Goal: Task Accomplishment & Management: Complete application form

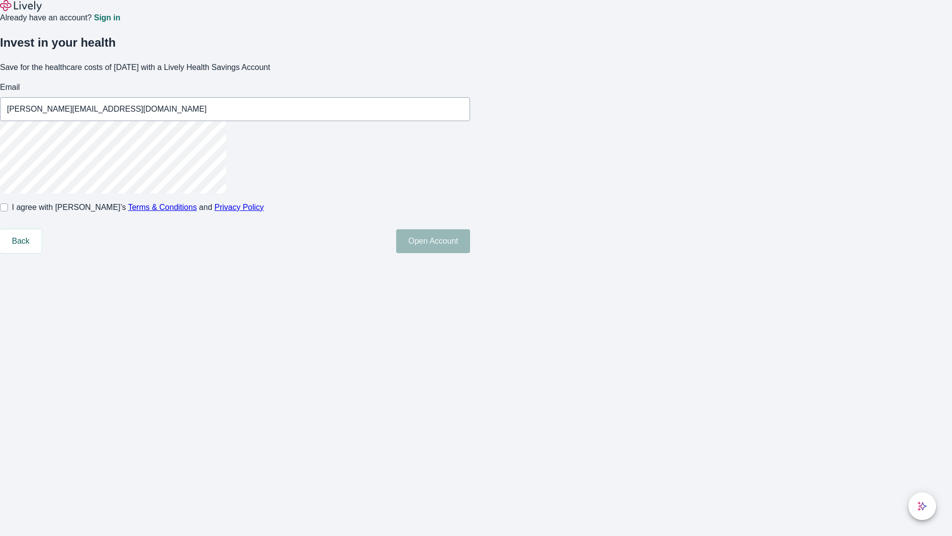
click at [8, 211] on input "I agree with Lively’s Terms & Conditions and Privacy Policy" at bounding box center [4, 207] width 8 height 8
checkbox input "true"
click at [470, 253] on button "Open Account" at bounding box center [433, 241] width 74 height 24
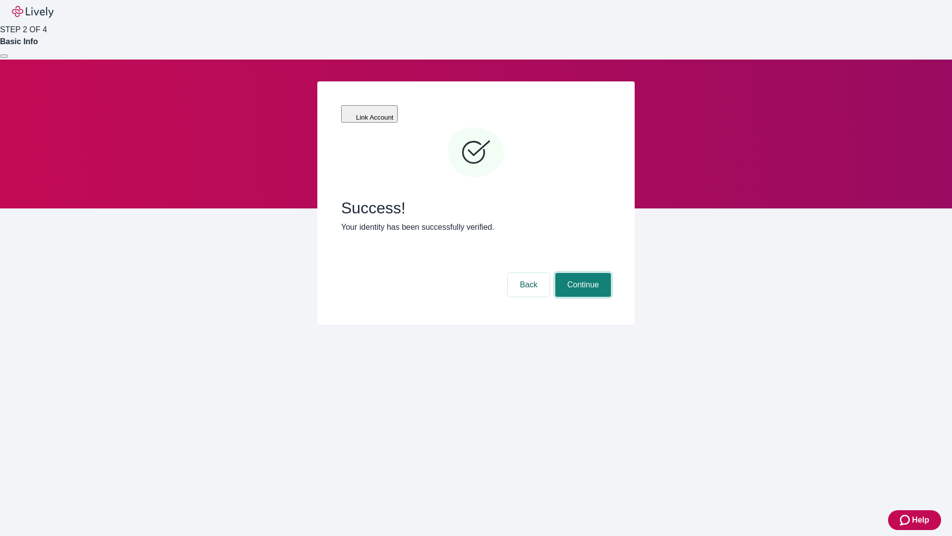
click at [582, 273] on button "Continue" at bounding box center [583, 285] width 56 height 24
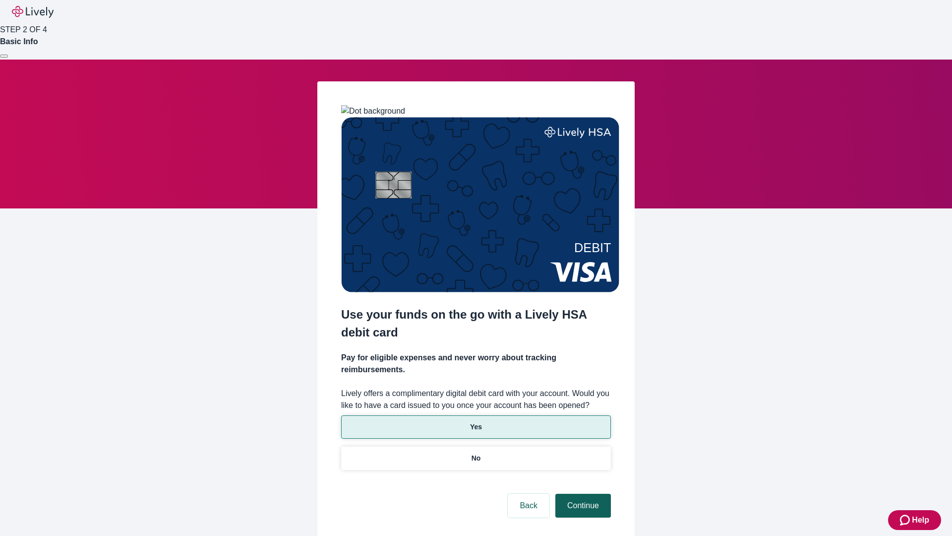
click at [476, 453] on p "No" at bounding box center [476, 458] width 9 height 10
click at [582, 493] on button "Continue" at bounding box center [583, 505] width 56 height 24
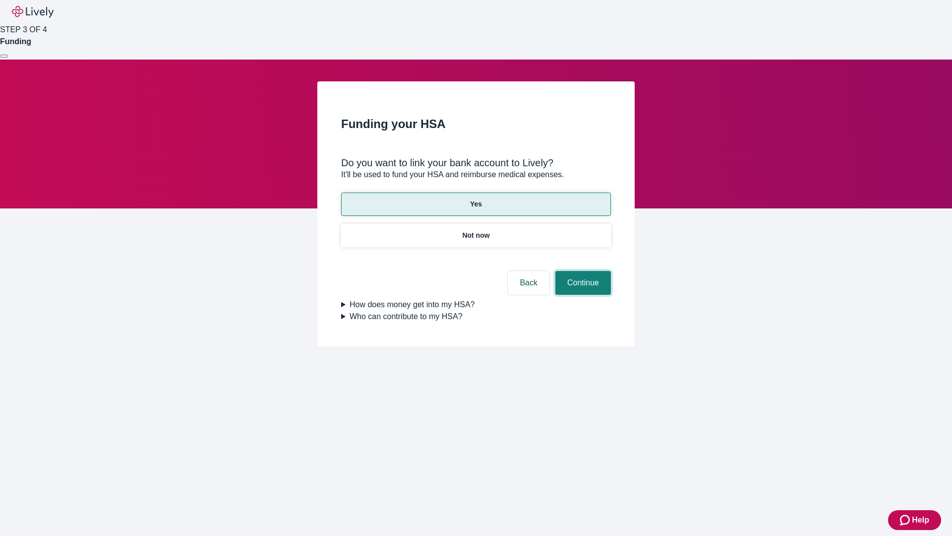
click at [582, 271] on button "Continue" at bounding box center [583, 283] width 56 height 24
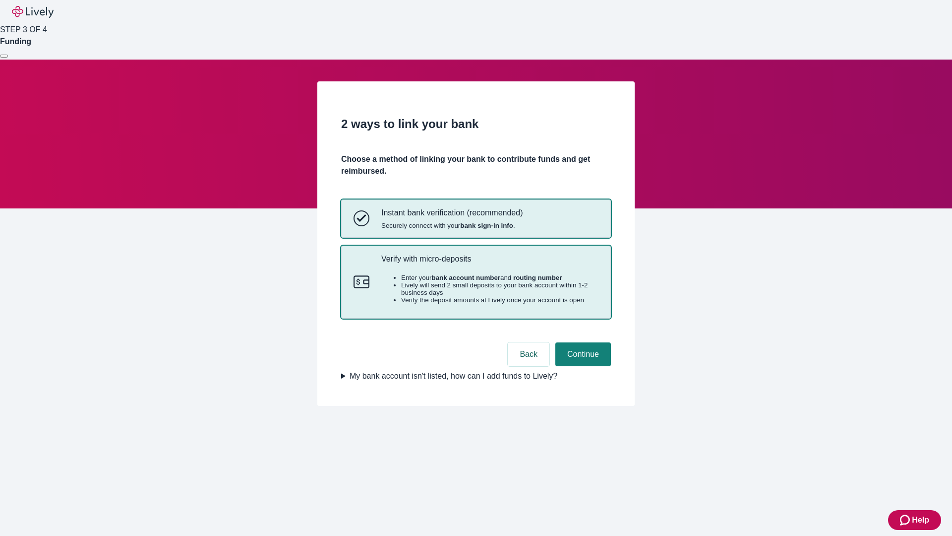
click at [489, 263] on p "Verify with micro-deposits" at bounding box center [489, 258] width 217 height 9
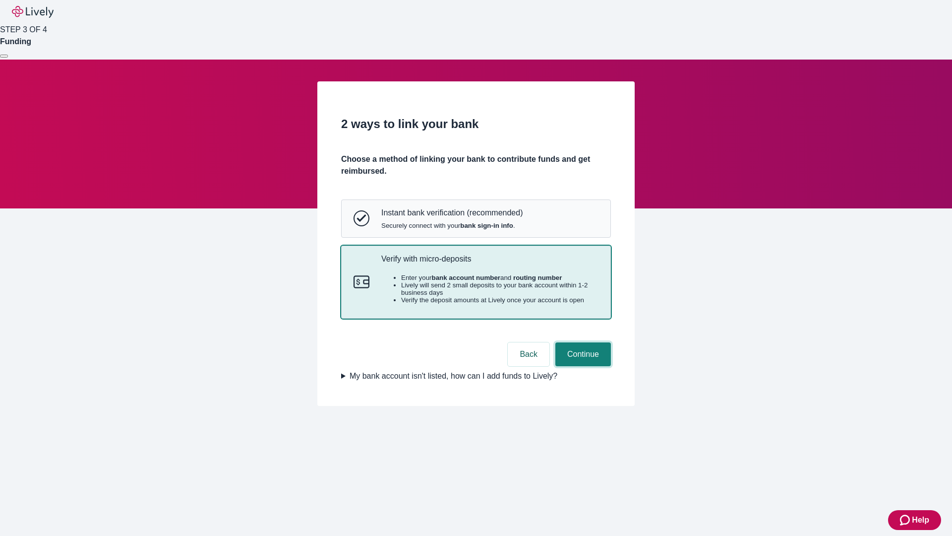
click at [582, 366] on button "Continue" at bounding box center [583, 354] width 56 height 24
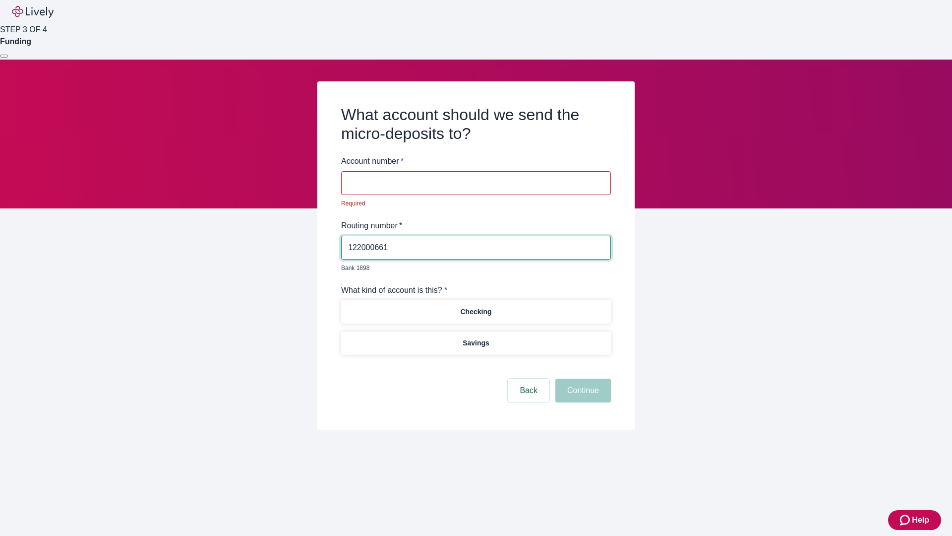
type input "122000661"
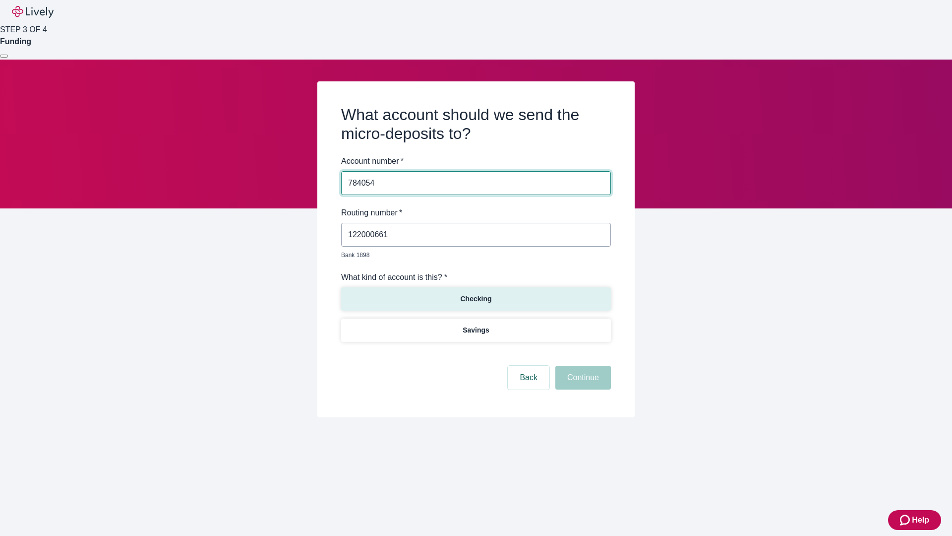
type input "784054"
click at [476, 294] on p "Checking" at bounding box center [475, 299] width 31 height 10
